Goal: Information Seeking & Learning: Learn about a topic

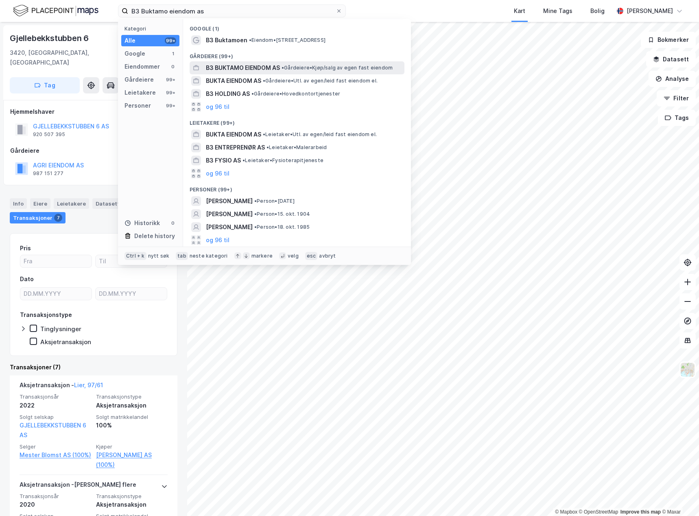
type input "B3 Buktamo eiendom as"
click at [252, 63] on span "B3 BUKTAMO EIENDOM AS" at bounding box center [243, 68] width 74 height 10
